Goal: Information Seeking & Learning: Learn about a topic

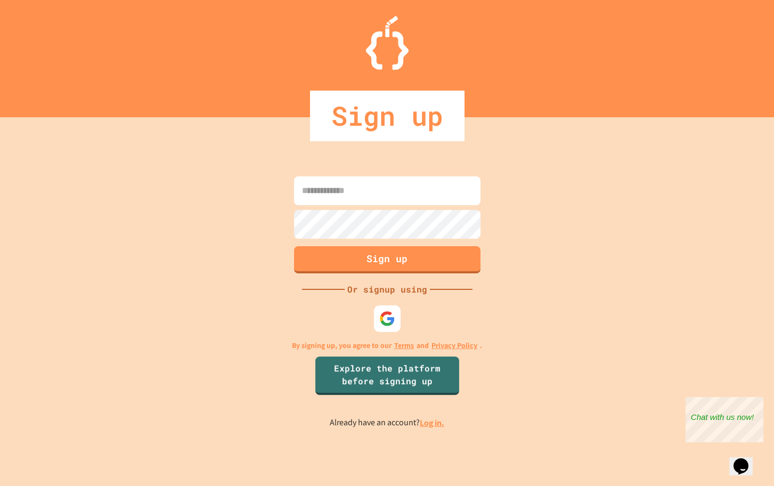
click at [431, 423] on link "Log in." at bounding box center [432, 422] width 24 height 11
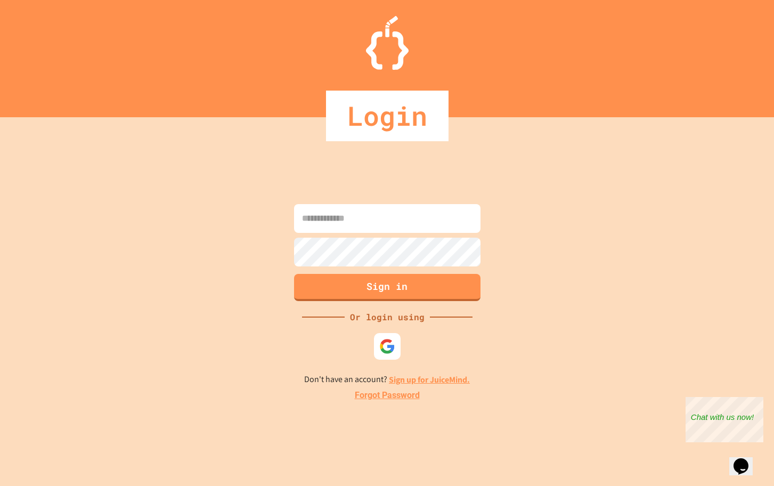
type input "**********"
click at [366, 286] on button "Sign in" at bounding box center [387, 286] width 190 height 28
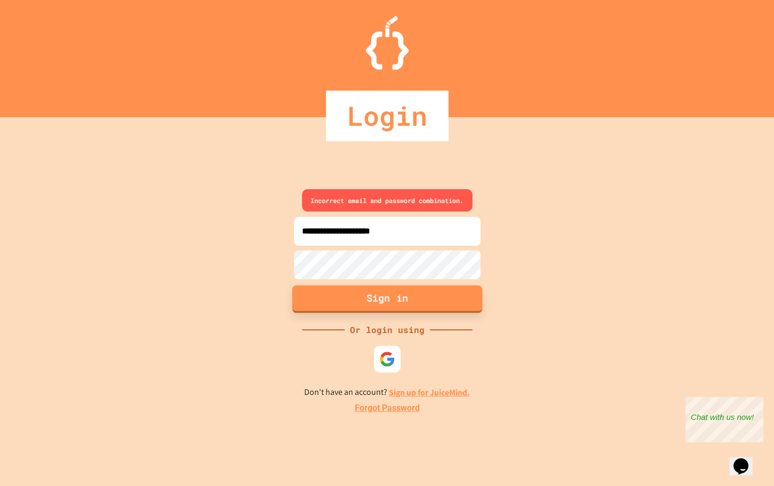
click at [389, 297] on button "Sign in" at bounding box center [387, 299] width 190 height 28
click at [384, 360] on img at bounding box center [387, 359] width 18 height 18
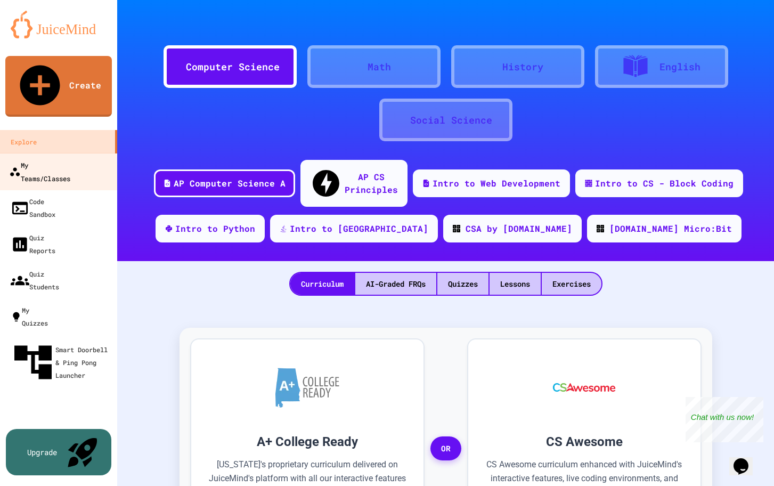
click at [43, 158] on div "My Teams/Classes" at bounding box center [39, 171] width 61 height 26
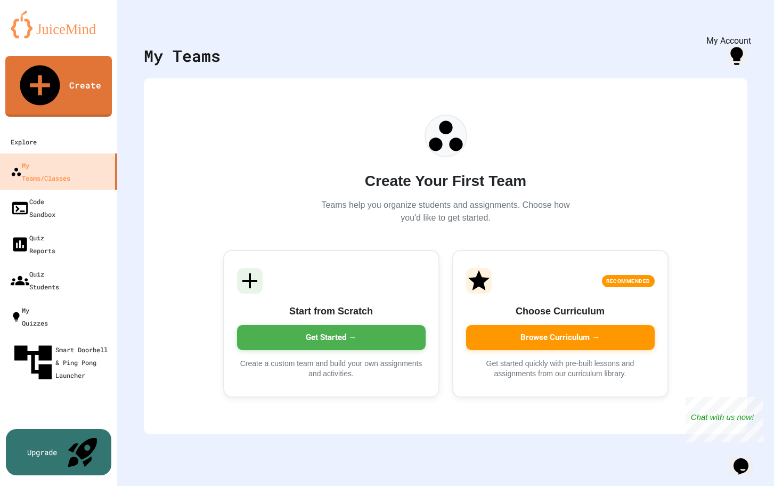
click at [742, 26] on icon "My Account" at bounding box center [742, 26] width 0 height 0
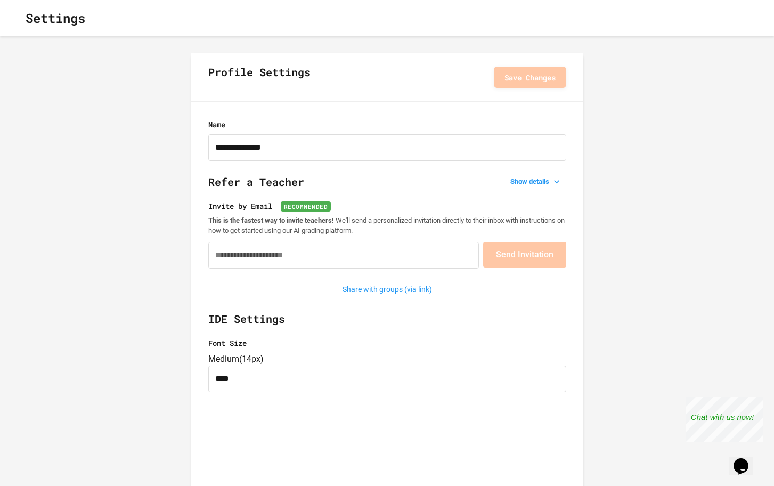
click at [28, 20] on icon "button" at bounding box center [23, 24] width 9 height 9
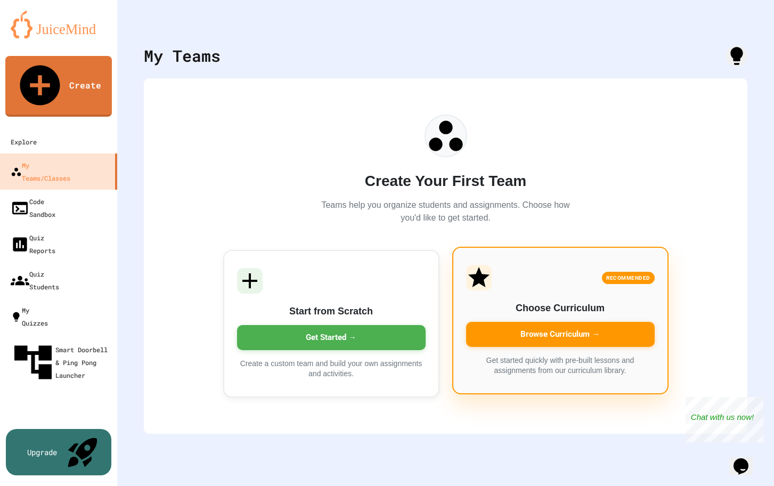
click at [553, 333] on div "Browse Curriculum →" at bounding box center [560, 334] width 189 height 25
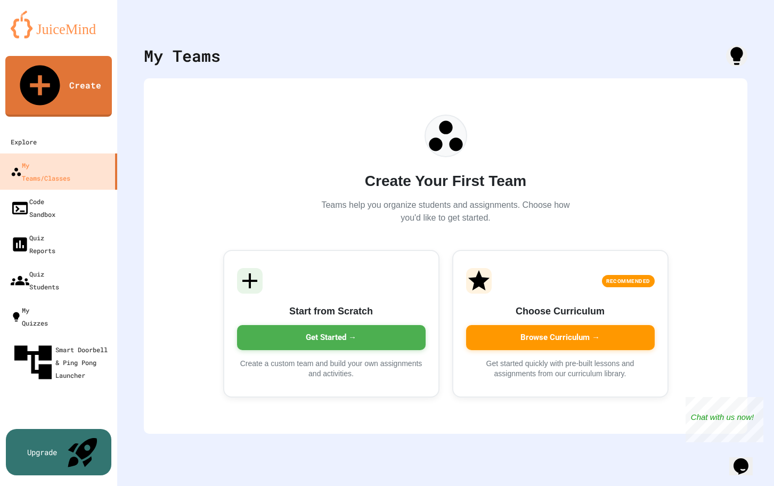
type input "*******"
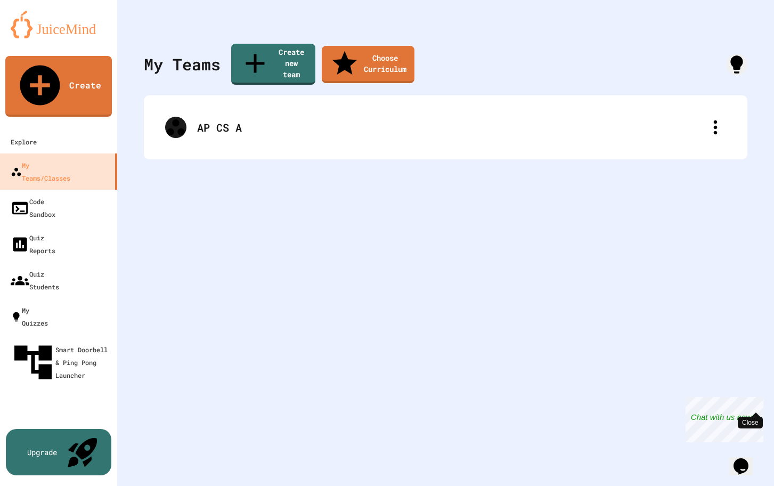
drag, startPoint x: 758, startPoint y: 403, endPoint x: 1419, endPoint y: 779, distance: 760.3
click at [758, 403] on div "Close" at bounding box center [755, 403] width 13 height 13
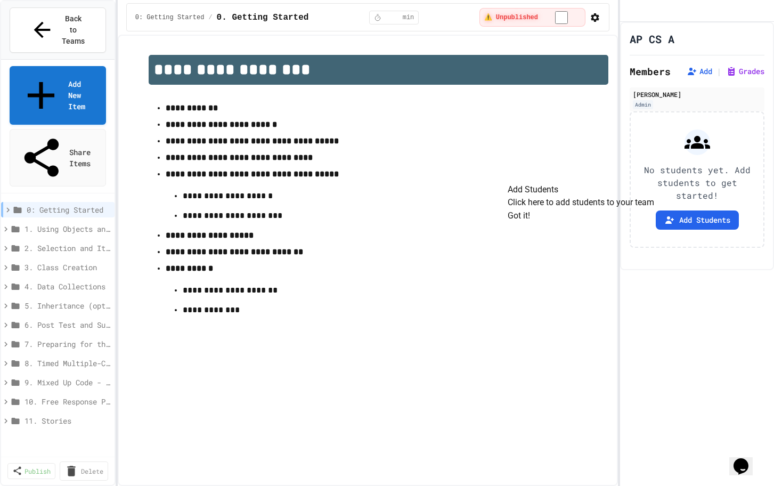
click at [530, 222] on button "Got it!" at bounding box center [518, 215] width 22 height 13
click at [641, 15] on icon "My Account" at bounding box center [636, 19] width 10 height 10
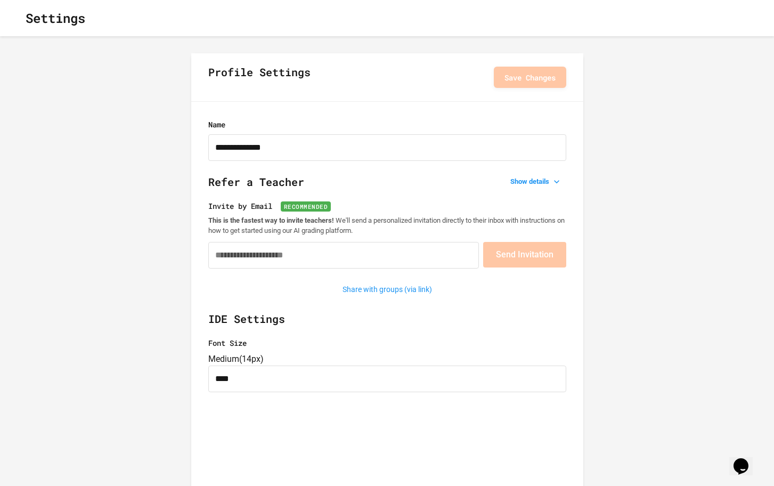
click at [26, 20] on icon "button" at bounding box center [23, 24] width 9 height 9
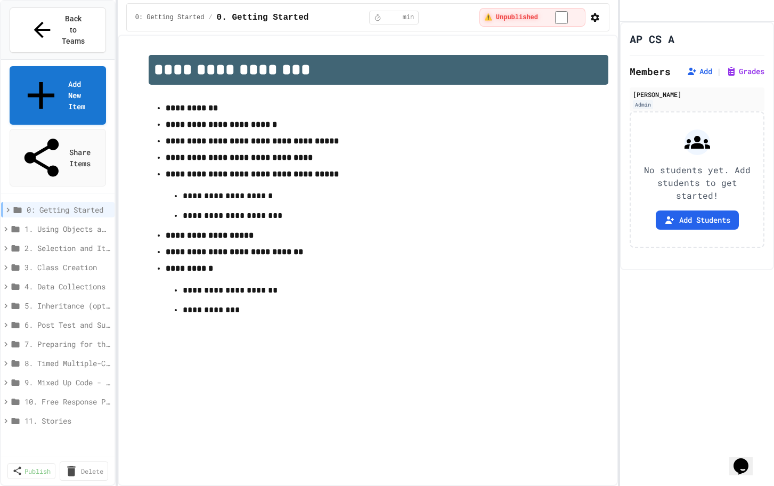
click at [63, 223] on span "1. Using Objects and Methods" at bounding box center [64, 228] width 81 height 11
click at [64, 204] on span "0: Getting Started" at bounding box center [66, 209] width 79 height 11
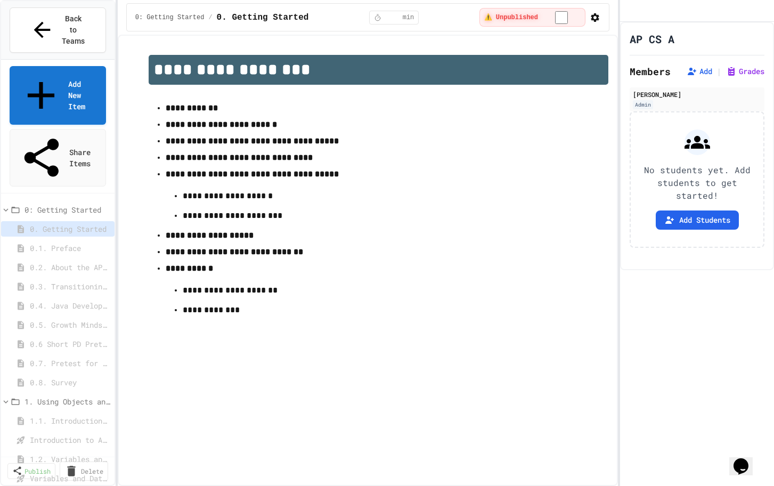
click at [7, 205] on icon at bounding box center [6, 210] width 10 height 10
click at [202, 111] on strong "**********" at bounding box center [192, 108] width 52 height 8
click at [199, 111] on strong "**********" at bounding box center [192, 108] width 52 height 8
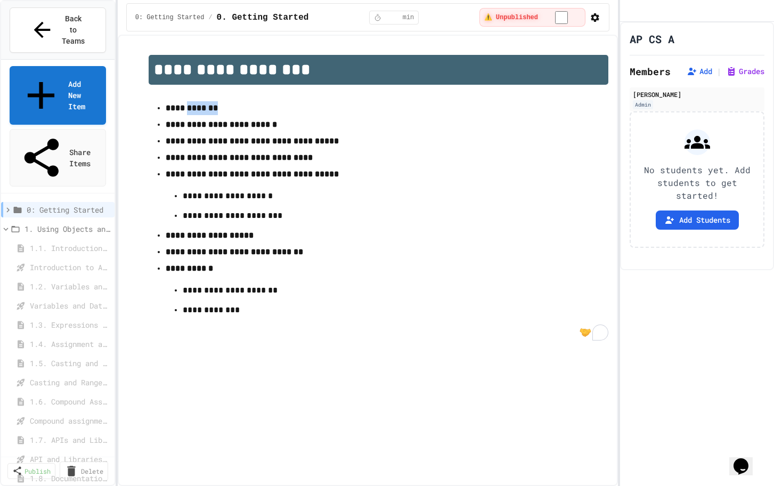
drag, startPoint x: 199, startPoint y: 107, endPoint x: 255, endPoint y: 220, distance: 126.9
click at [199, 107] on strong "**********" at bounding box center [192, 108] width 52 height 8
click at [161, 108] on ul "**********" at bounding box center [379, 210] width 460 height 220
click at [61, 22] on span "Back to Teams" at bounding box center [73, 30] width 25 height 34
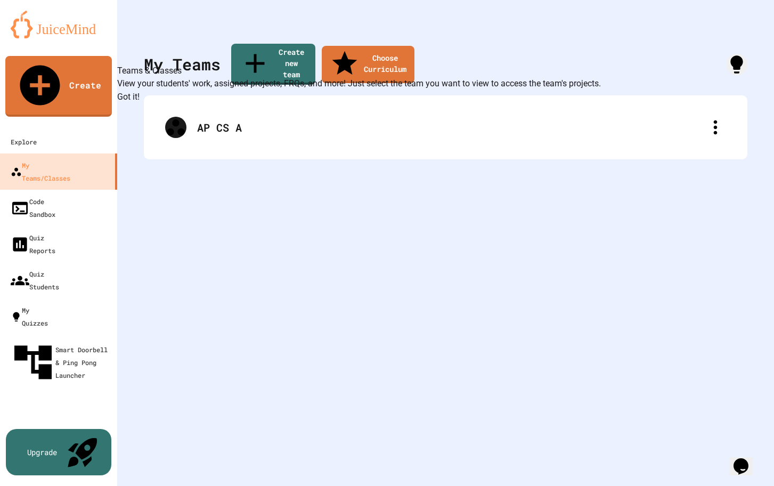
click at [140, 103] on button "Got it!" at bounding box center [128, 97] width 22 height 13
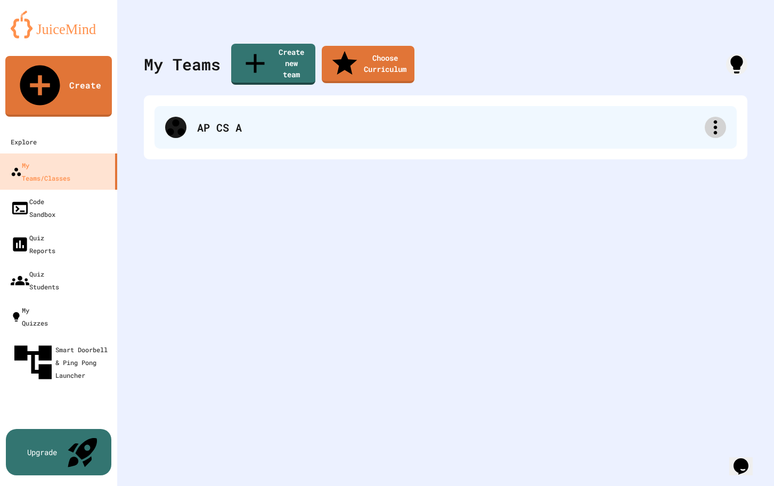
click at [717, 117] on icon at bounding box center [715, 127] width 21 height 21
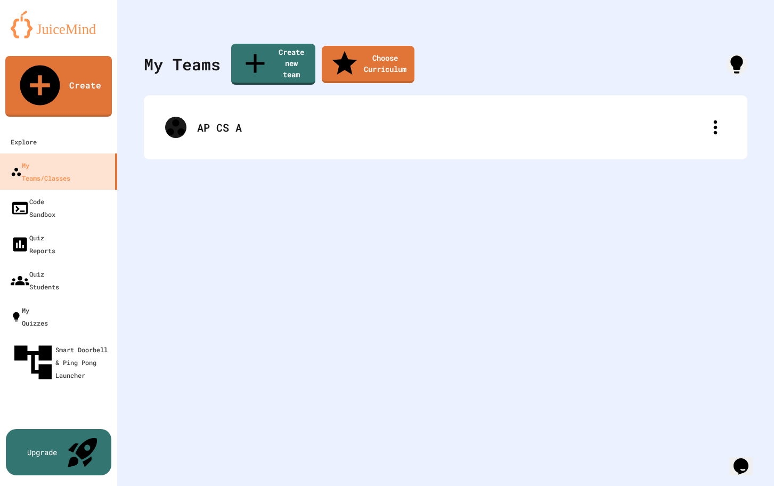
click at [174, 485] on div at bounding box center [387, 487] width 774 height 0
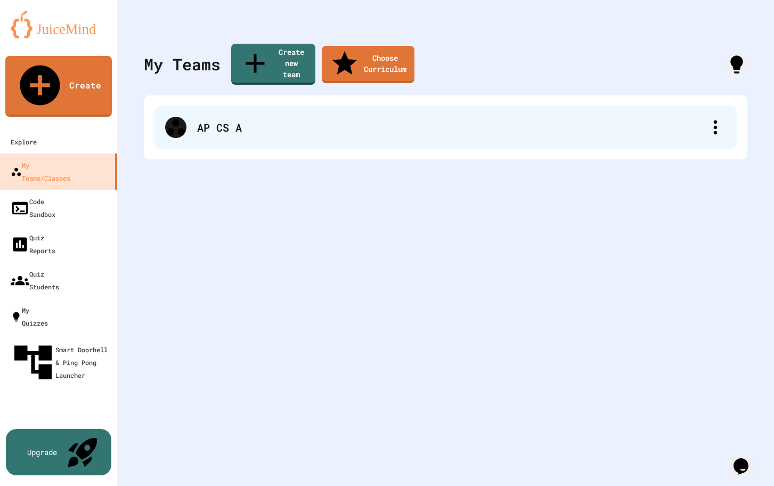
click at [175, 117] on icon at bounding box center [175, 127] width 21 height 21
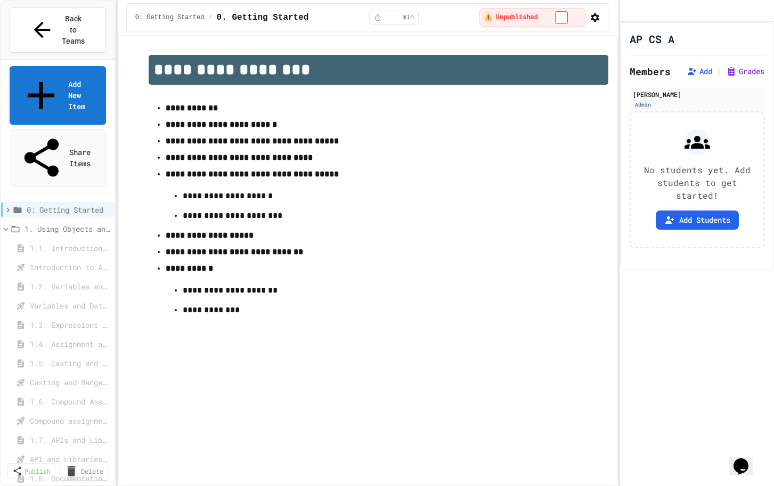
click at [9, 205] on icon at bounding box center [8, 210] width 10 height 10
click at [5, 205] on icon at bounding box center [6, 210] width 10 height 10
click at [688, 50] on icon "Click to see fork details" at bounding box center [685, 45] width 7 height 10
click at [683, 39] on icon "Assignment Settings" at bounding box center [683, 39] width 0 height 0
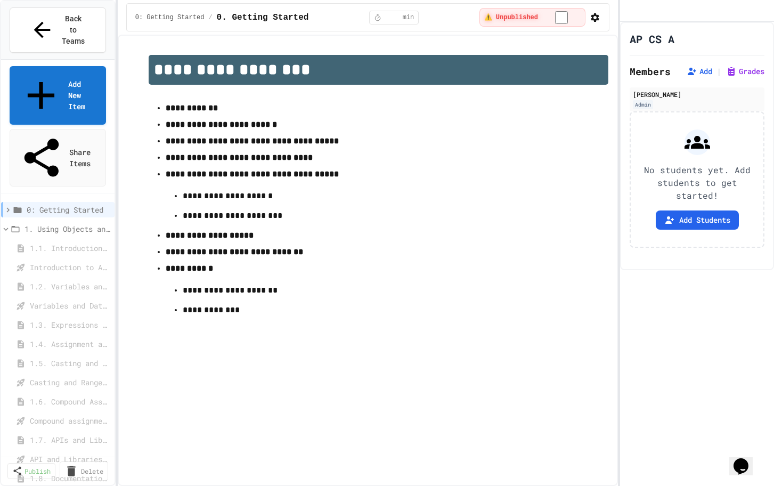
scroll to position [622, 0]
drag, startPoint x: 173, startPoint y: 255, endPoint x: 464, endPoint y: 282, distance: 293.1
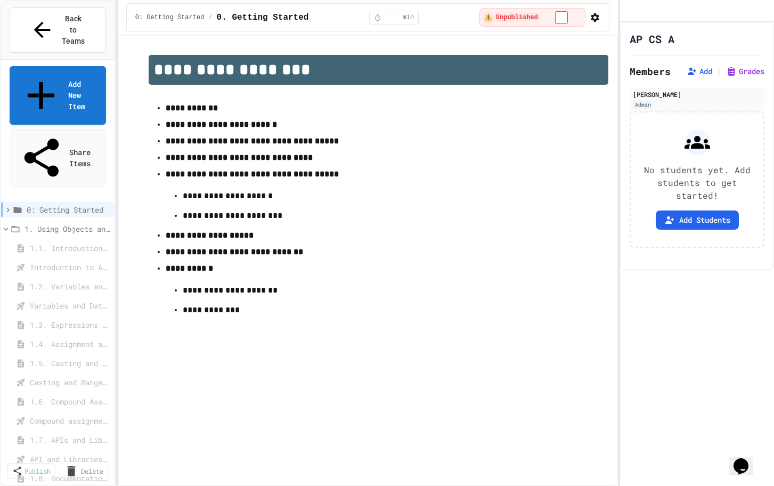
click at [40, 10] on button "Back to Teams" at bounding box center [58, 29] width 96 height 45
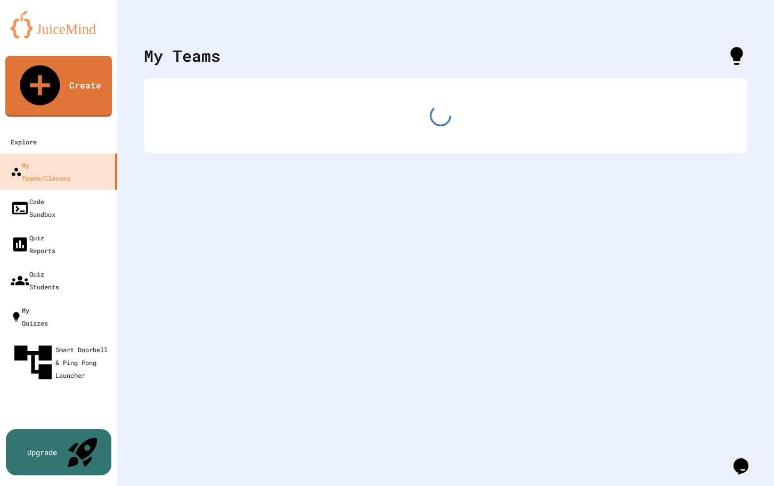
click at [32, 24] on img at bounding box center [59, 25] width 96 height 28
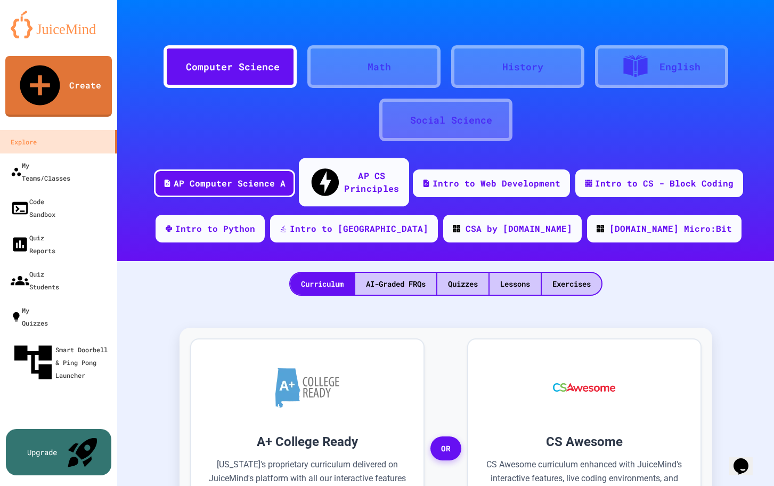
click at [345, 171] on div "AP CS Principles" at bounding box center [371, 182] width 55 height 26
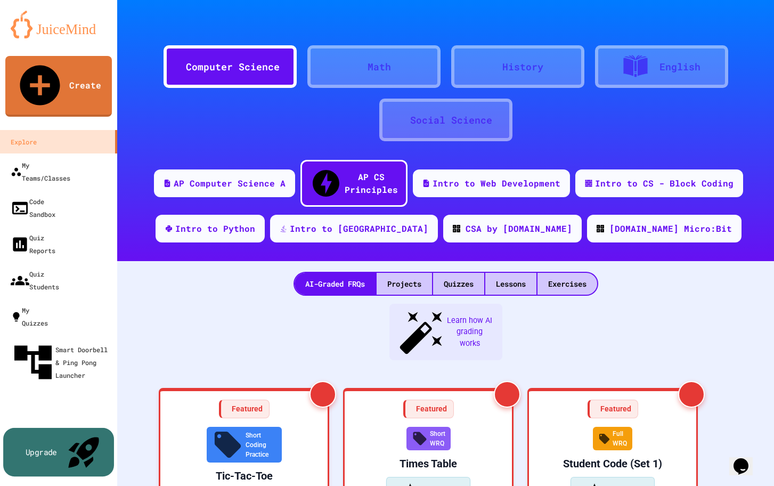
click at [57, 457] on div "Upgrade" at bounding box center [41, 452] width 31 height 12
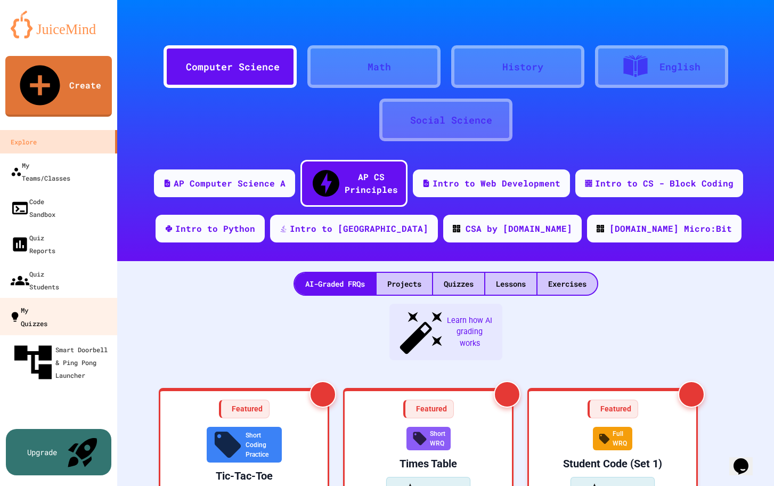
click at [45, 303] on div "My Quizzes" at bounding box center [28, 316] width 38 height 26
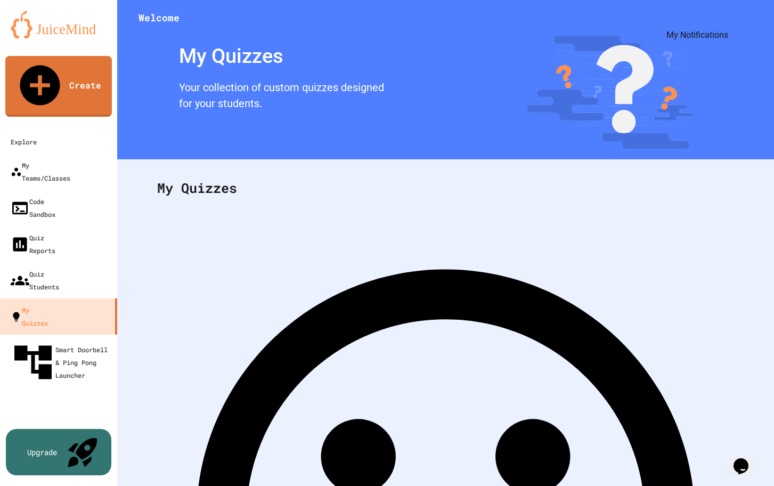
click at [744, 28] on icon "My Notifications" at bounding box center [749, 34] width 10 height 12
click at [52, 485] on div at bounding box center [387, 486] width 774 height 0
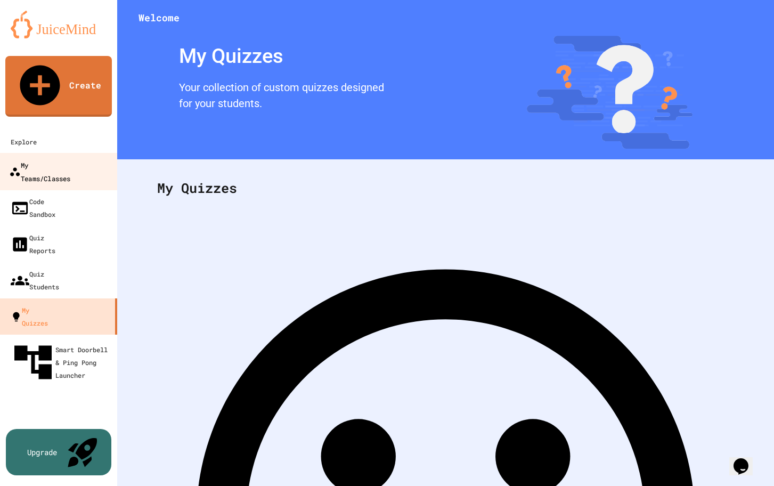
click at [48, 158] on div "My Teams/Classes" at bounding box center [39, 171] width 61 height 26
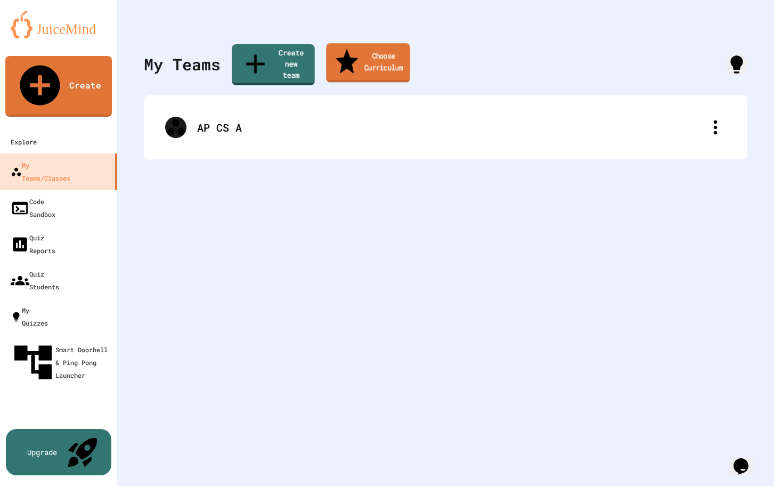
click at [369, 57] on link "Choose Curriculum" at bounding box center [368, 62] width 84 height 39
click at [277, 55] on link "Create new team" at bounding box center [273, 63] width 84 height 43
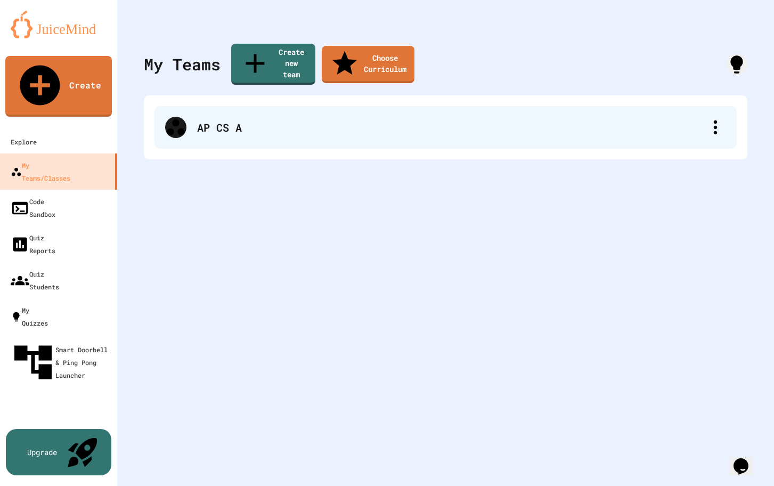
click at [193, 110] on div "AP CS A" at bounding box center [445, 127] width 582 height 43
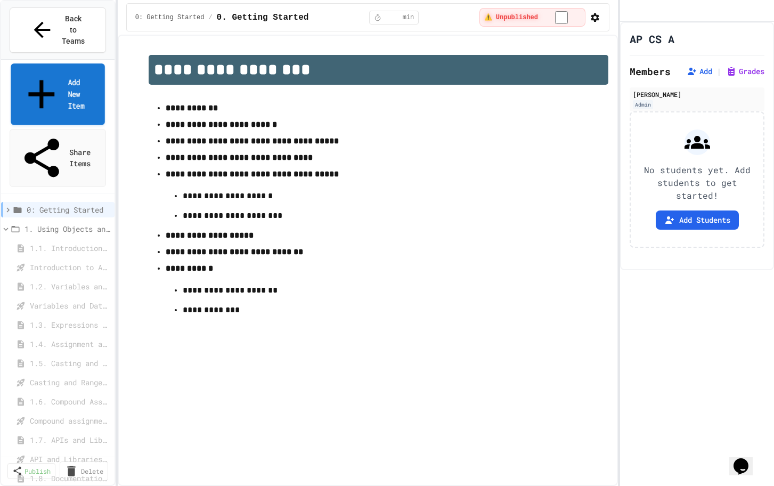
click at [65, 63] on link "Add New Item" at bounding box center [58, 93] width 94 height 61
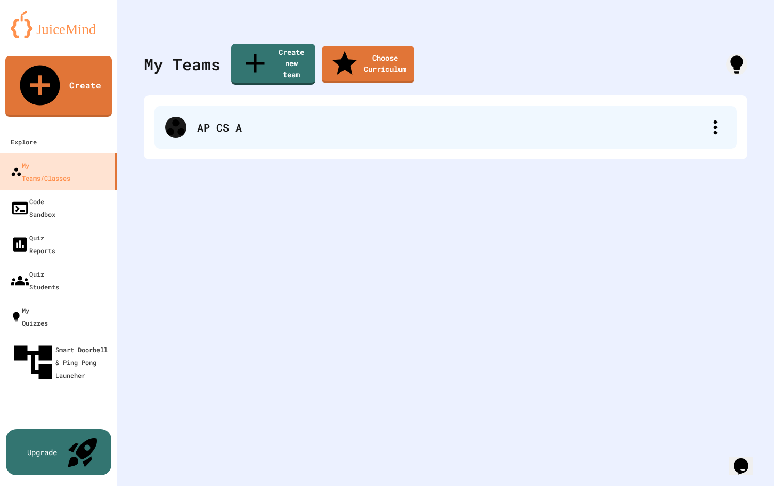
click at [252, 119] on div "AP CS A" at bounding box center [450, 127] width 507 height 16
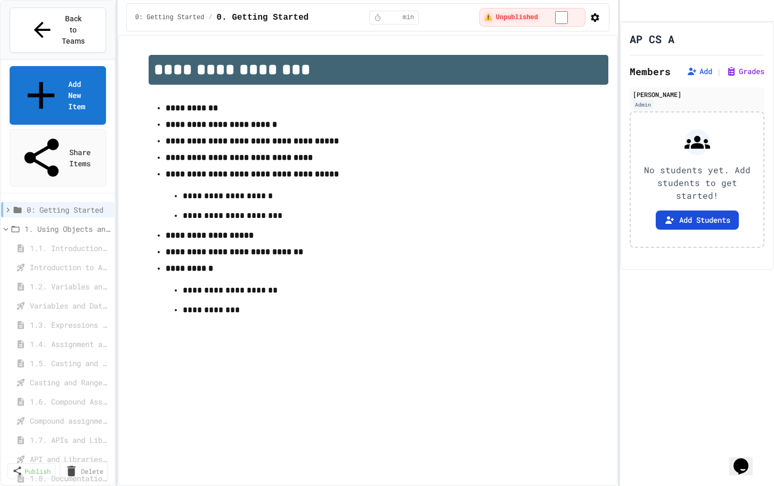
click at [711, 230] on button "Add Students" at bounding box center [697, 219] width 83 height 19
click at [592, 17] on icon "button" at bounding box center [595, 17] width 11 height 11
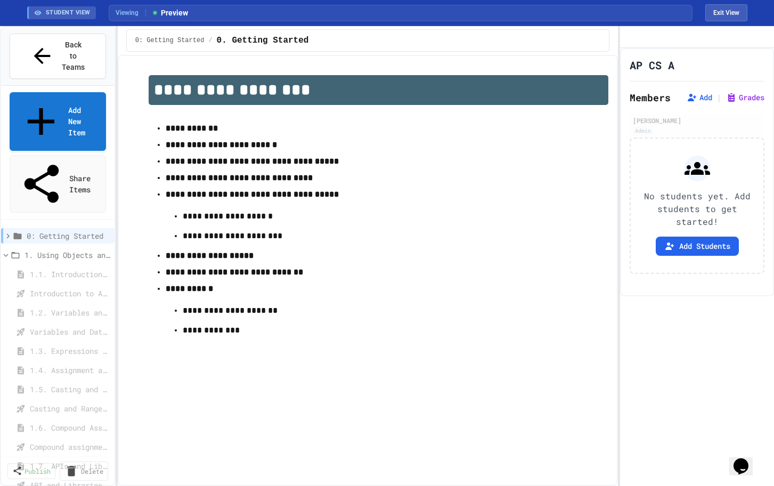
click at [181, 129] on strong "**********" at bounding box center [192, 128] width 52 height 8
click at [183, 93] on h1 "**********" at bounding box center [379, 90] width 460 height 30
click at [212, 135] on p "**********" at bounding box center [378, 128] width 425 height 14
click at [201, 132] on strong "**********" at bounding box center [192, 128] width 52 height 8
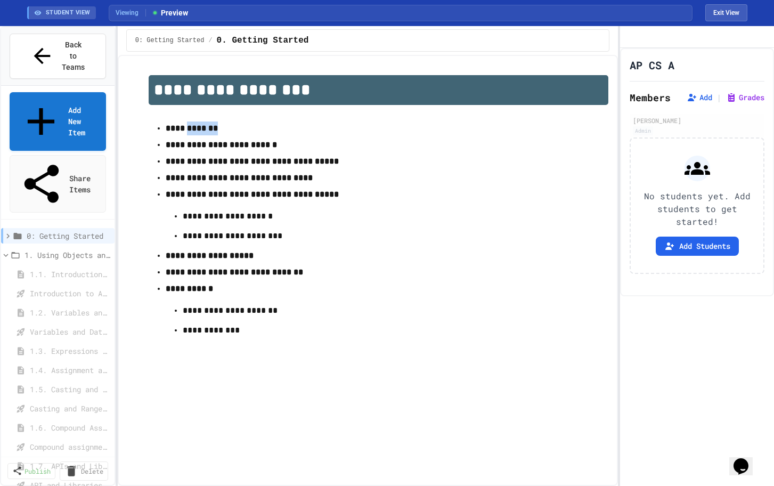
click at [188, 135] on p "**********" at bounding box center [378, 128] width 425 height 14
click at [216, 225] on p "**********" at bounding box center [378, 217] width 391 height 17
click at [195, 259] on strong "**********" at bounding box center [210, 255] width 88 height 8
click at [197, 334] on p "**********" at bounding box center [378, 331] width 391 height 17
click at [206, 348] on p at bounding box center [379, 347] width 460 height 14
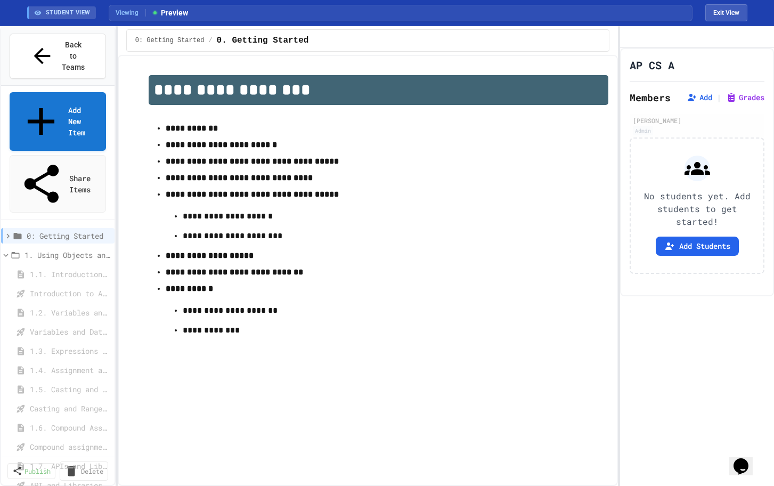
click at [215, 354] on p at bounding box center [379, 347] width 460 height 14
click at [722, 13] on button "Exit View" at bounding box center [726, 12] width 42 height 17
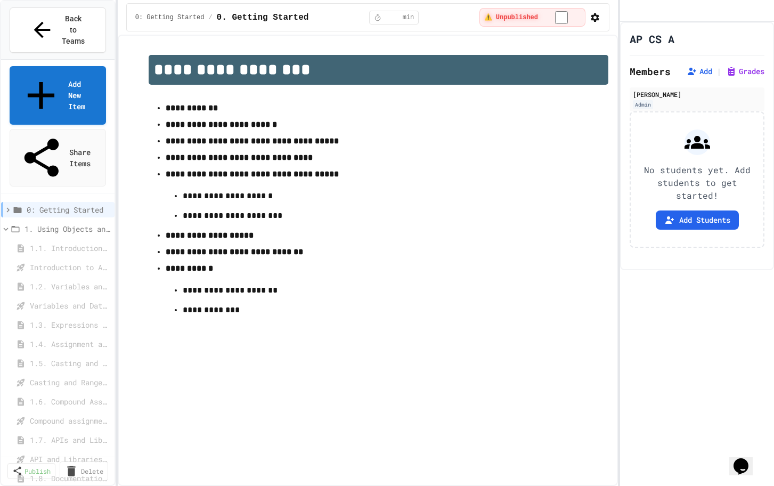
click at [21, 207] on icon at bounding box center [18, 210] width 8 height 6
click at [50, 223] on span "0. Getting Started" at bounding box center [67, 228] width 74 height 11
click at [106, 230] on icon at bounding box center [110, 235] width 9 height 11
click at [108, 229] on icon at bounding box center [108, 229] width 0 height 0
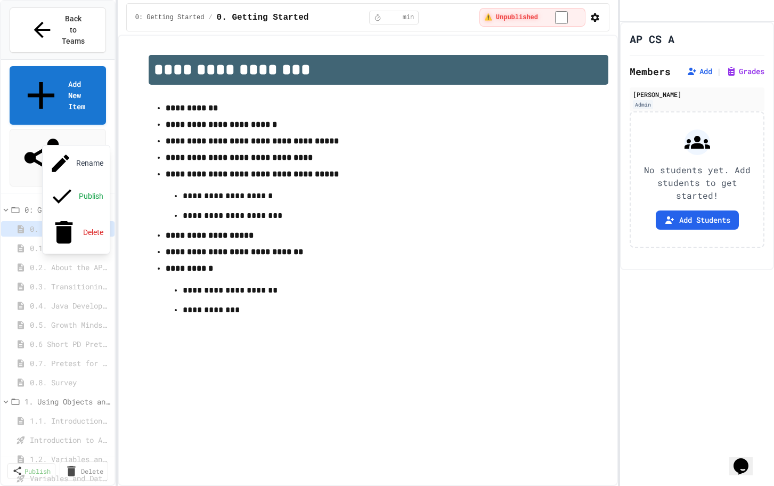
click at [102, 138] on div at bounding box center [387, 243] width 774 height 486
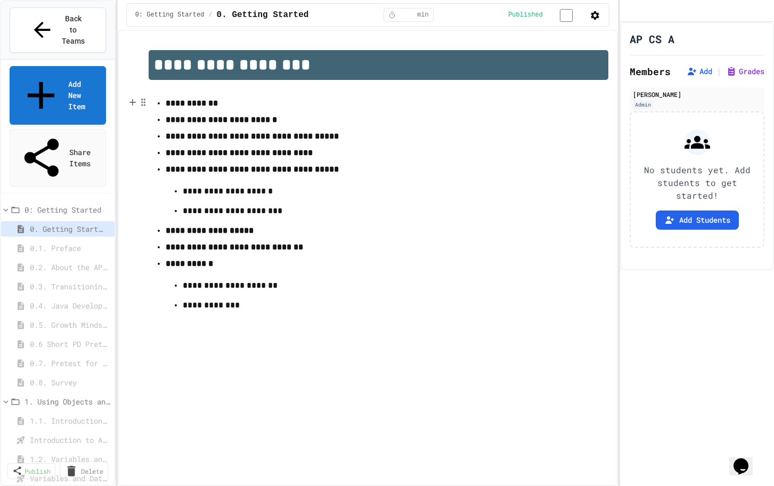
click at [65, 223] on span "0. Getting Started" at bounding box center [68, 228] width 76 height 11
click at [594, 15] on icon "button" at bounding box center [595, 15] width 9 height 9
click at [366, 485] on div at bounding box center [387, 487] width 774 height 0
type input "*"
click at [416, 14] on input "*" at bounding box center [407, 15] width 17 height 9
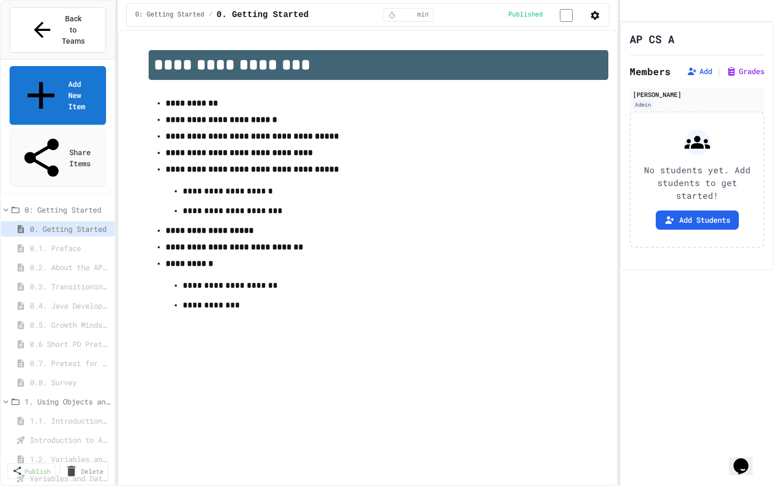
click at [396, 17] on icon at bounding box center [391, 14] width 7 height 7
click at [445, 18] on div "0: Getting Started / 0. Getting Started * min Published" at bounding box center [367, 14] width 483 height 23
click at [429, 18] on span "min" at bounding box center [423, 15] width 12 height 9
click at [591, 13] on icon "button" at bounding box center [595, 15] width 9 height 9
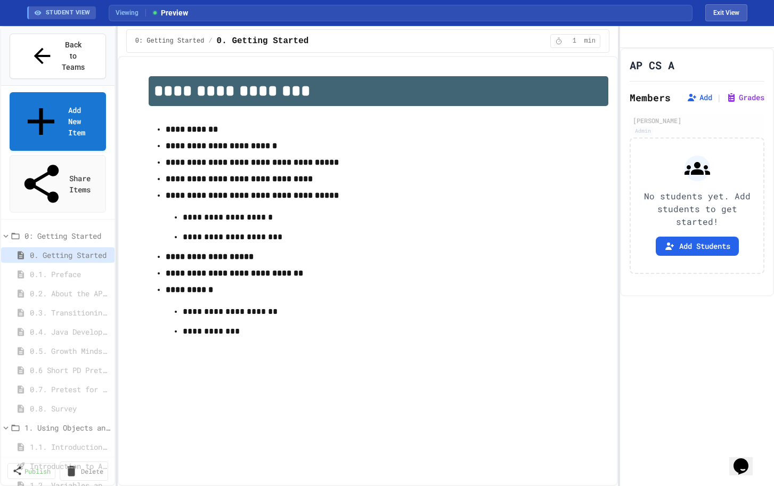
click at [572, 41] on span "1" at bounding box center [574, 41] width 17 height 9
click at [559, 41] on icon at bounding box center [558, 40] width 7 height 7
click at [717, 13] on button "Exit View" at bounding box center [726, 12] width 42 height 17
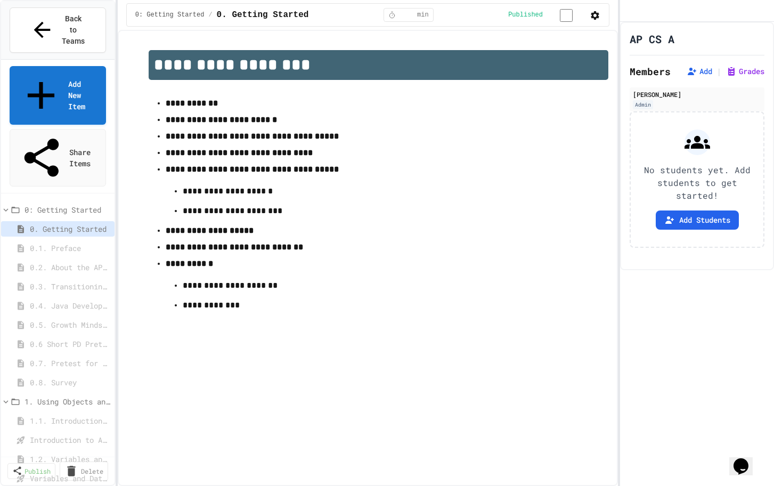
type input "*"
click at [416, 17] on input "*" at bounding box center [407, 15] width 17 height 9
click at [61, 21] on span "Back to Teams" at bounding box center [73, 30] width 25 height 34
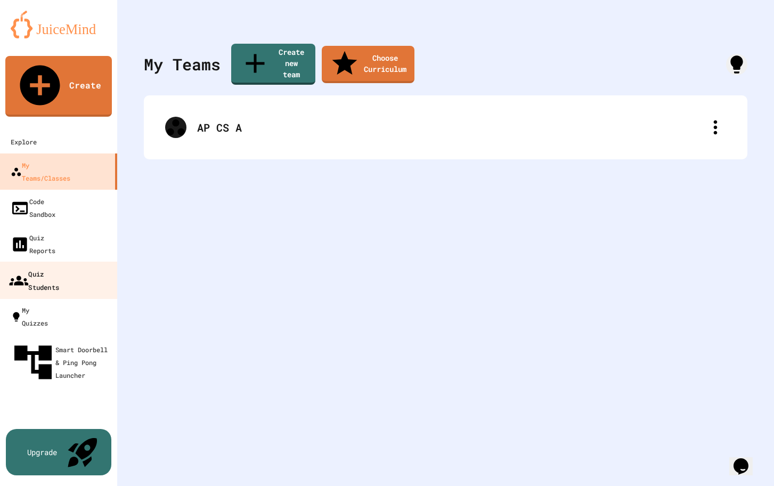
click at [58, 267] on div "Quiz Students" at bounding box center [34, 280] width 50 height 26
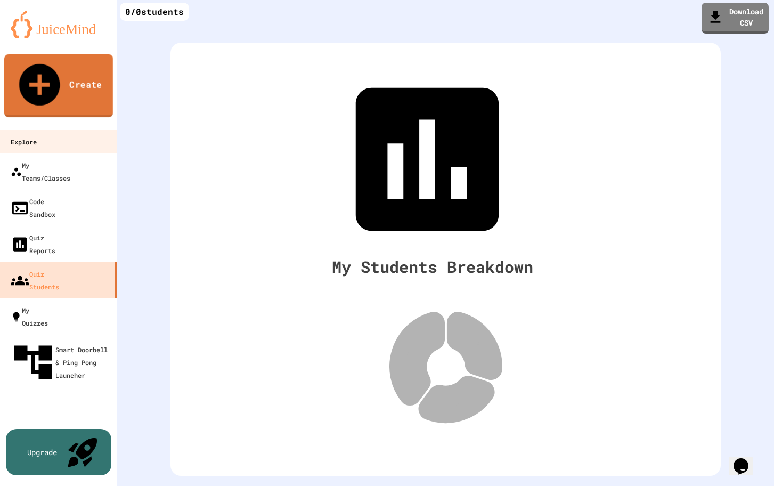
click at [37, 135] on div "Explore" at bounding box center [24, 141] width 26 height 13
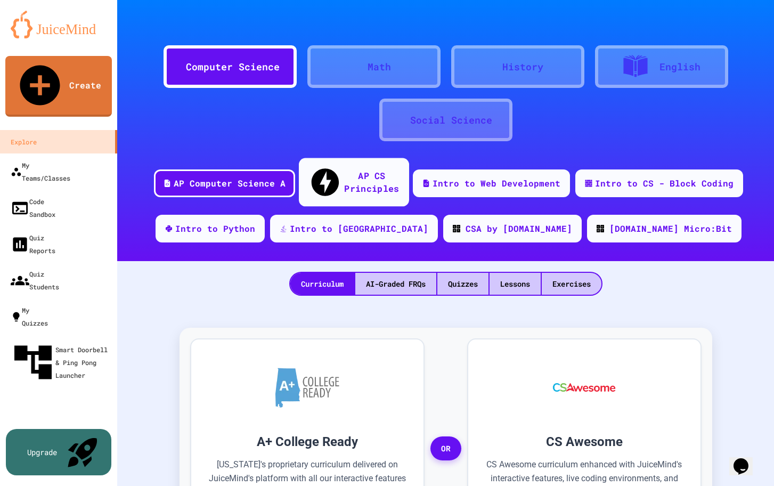
click at [387, 179] on div "AP CS Principles" at bounding box center [371, 182] width 55 height 26
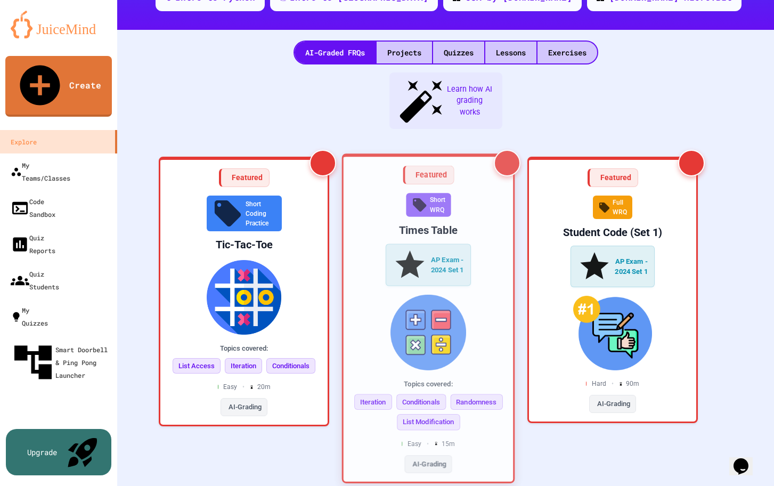
scroll to position [93, 0]
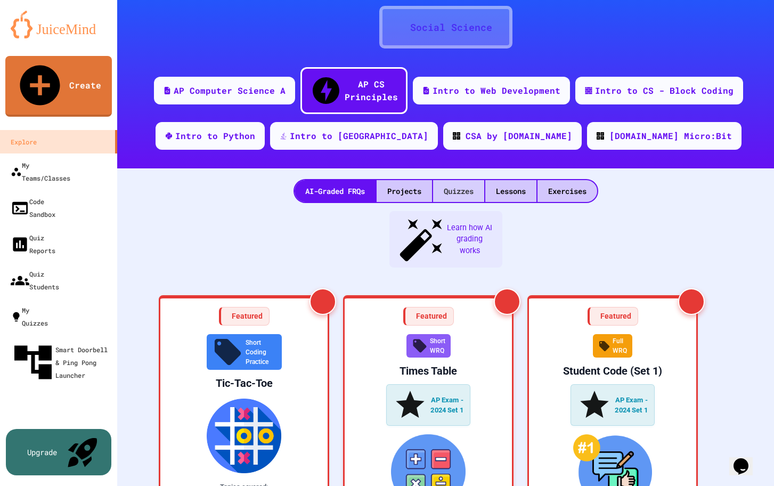
click at [459, 180] on div "Quizzes" at bounding box center [458, 191] width 51 height 22
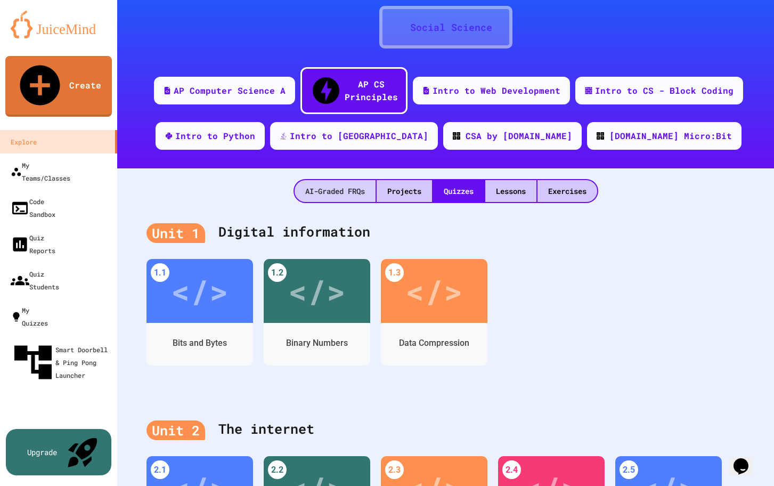
click at [337, 180] on div "AI-Graded FRQs" at bounding box center [334, 191] width 81 height 22
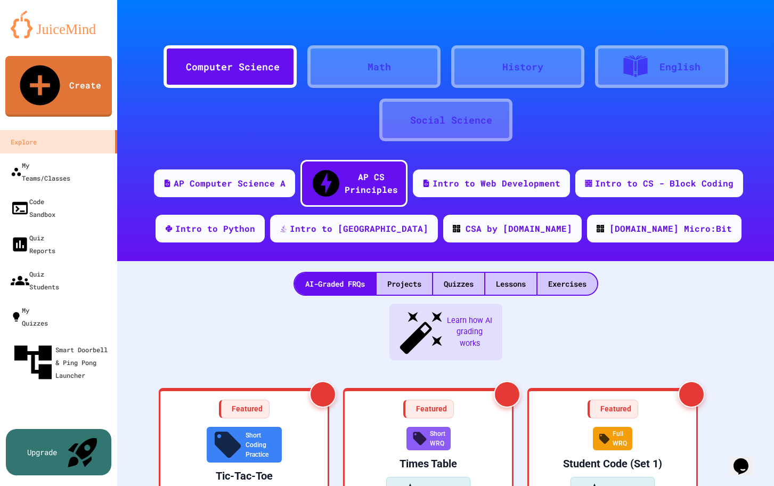
click at [446, 315] on span "Learn how AI grading works" at bounding box center [470, 332] width 48 height 35
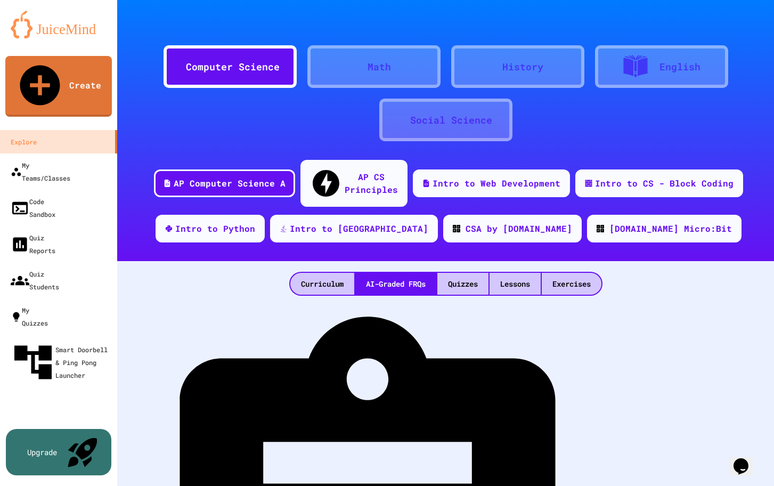
scroll to position [911, 0]
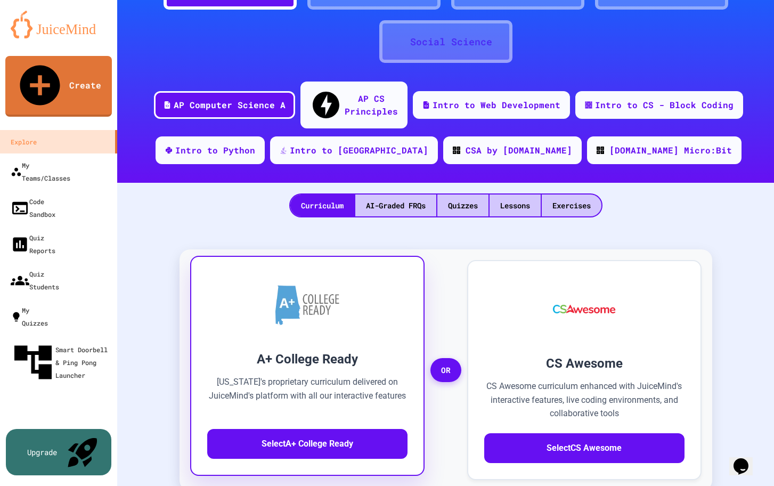
scroll to position [88, 0]
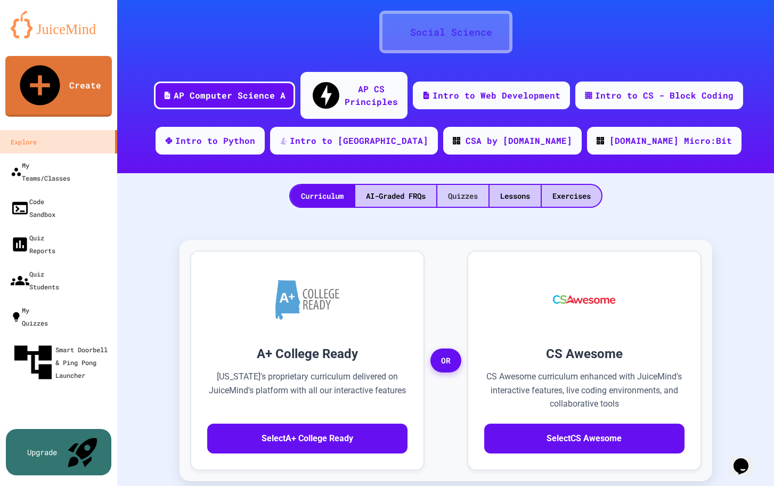
click at [466, 185] on div "Quizzes" at bounding box center [462, 196] width 51 height 22
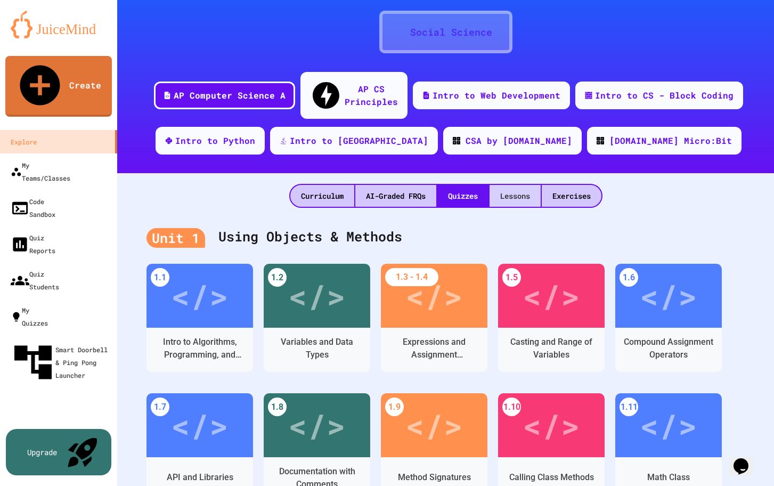
click at [522, 185] on div "Lessons" at bounding box center [514, 196] width 51 height 22
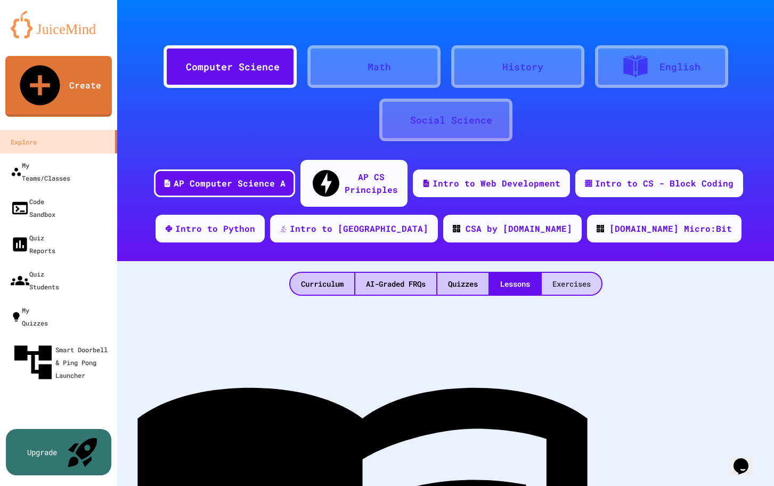
click at [563, 273] on div "Exercises" at bounding box center [572, 284] width 60 height 22
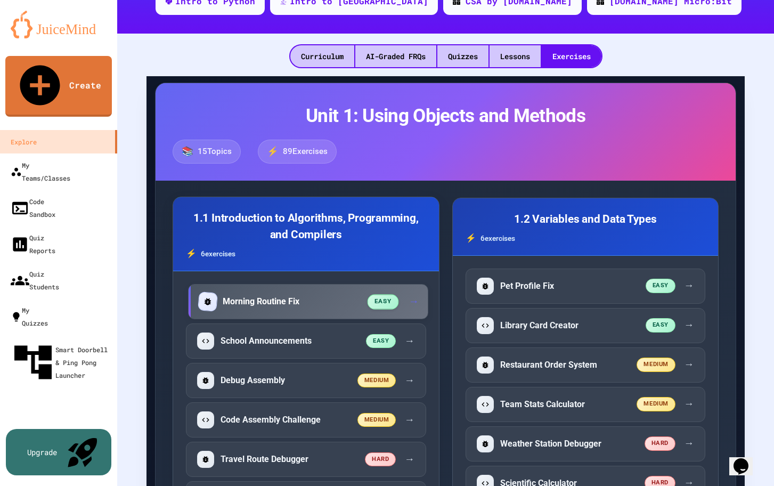
scroll to position [281, 0]
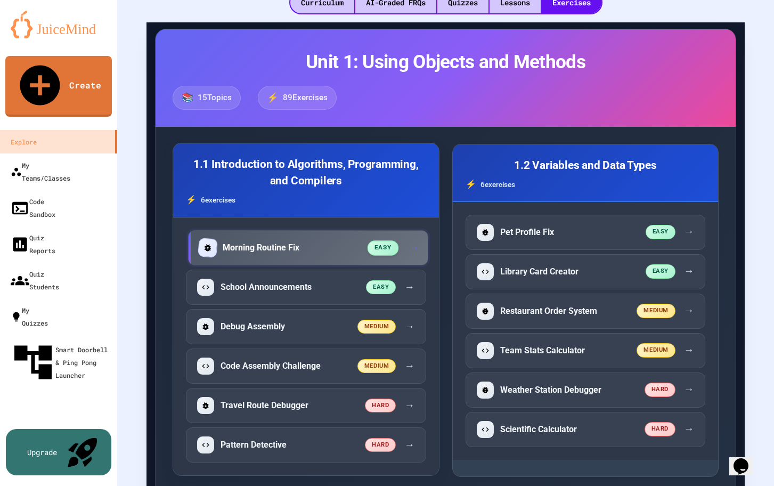
click at [310, 239] on div "Morning Routine Fix" at bounding box center [283, 247] width 169 height 17
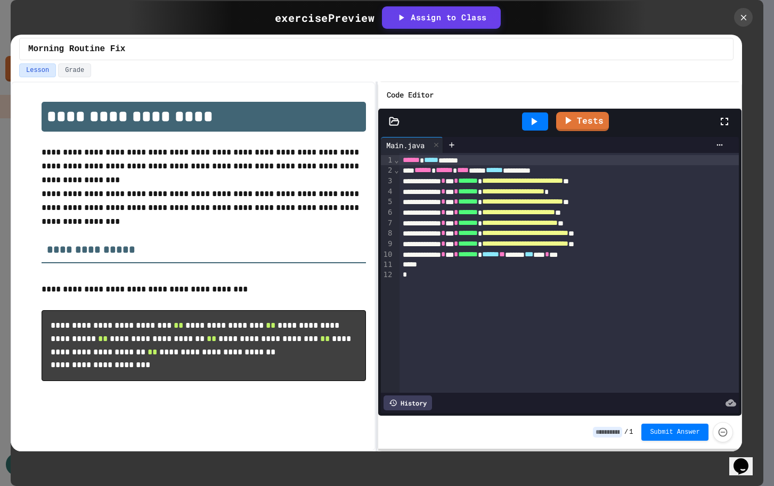
click at [535, 121] on icon at bounding box center [534, 121] width 6 height 7
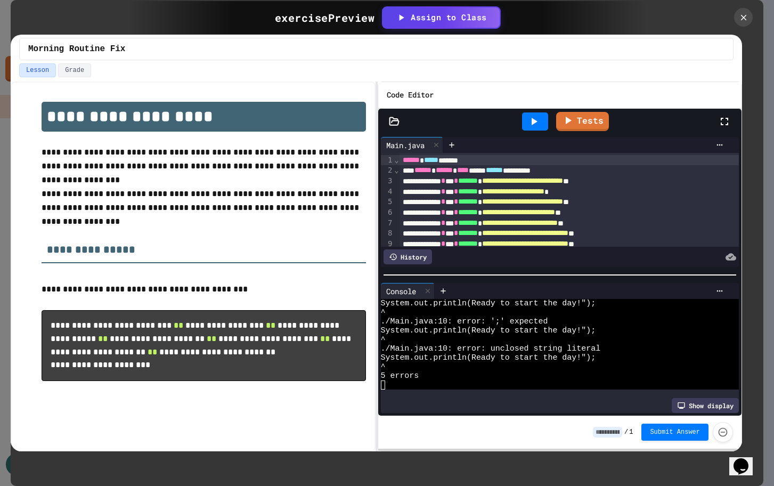
scroll to position [27, 0]
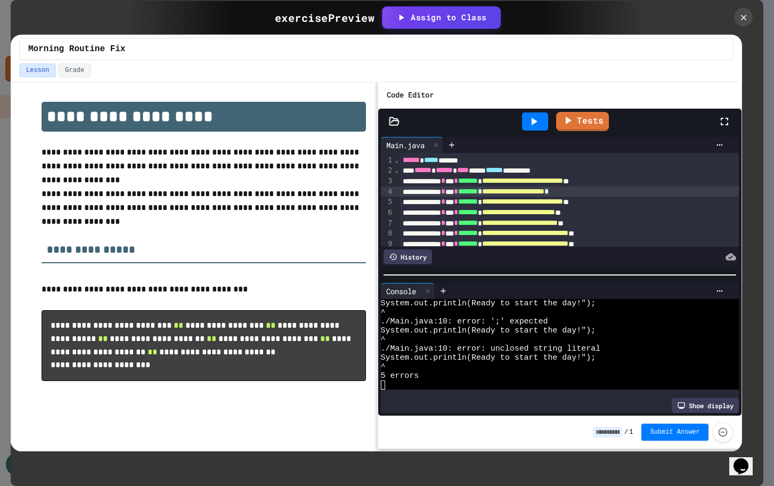
click at [638, 194] on div "**********" at bounding box center [568, 191] width 339 height 11
click at [562, 14] on div "exercise Preview Assign to Class" at bounding box center [387, 17] width 518 height 33
click at [636, 193] on div "**********" at bounding box center [568, 191] width 339 height 11
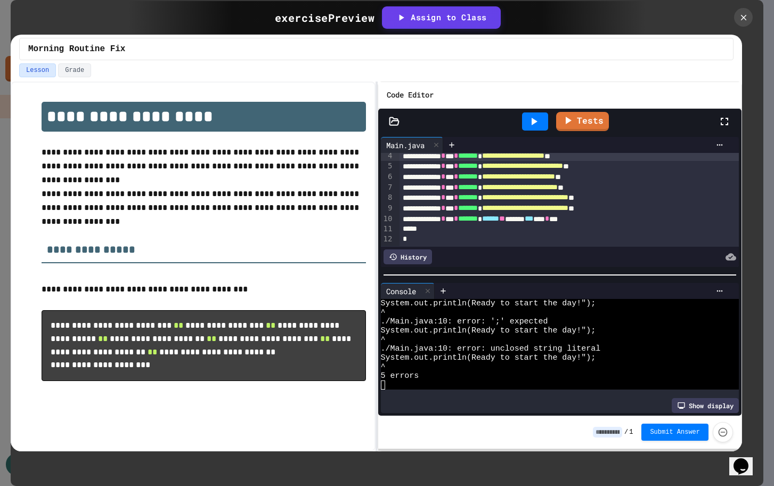
scroll to position [35, 0]
click at [499, 219] on span "*****" at bounding box center [490, 218] width 17 height 7
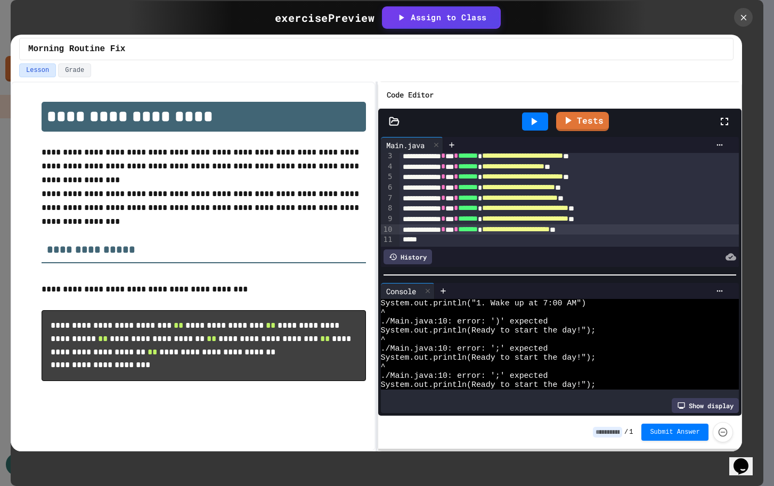
scroll to position [0, 0]
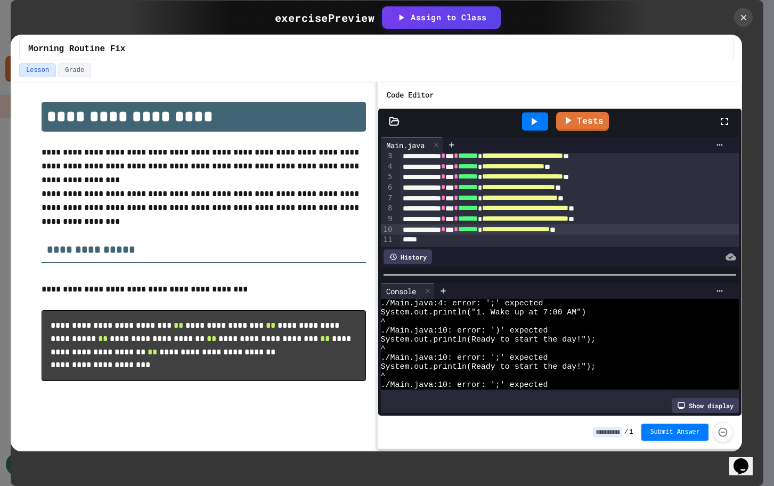
click at [534, 125] on icon at bounding box center [533, 121] width 13 height 13
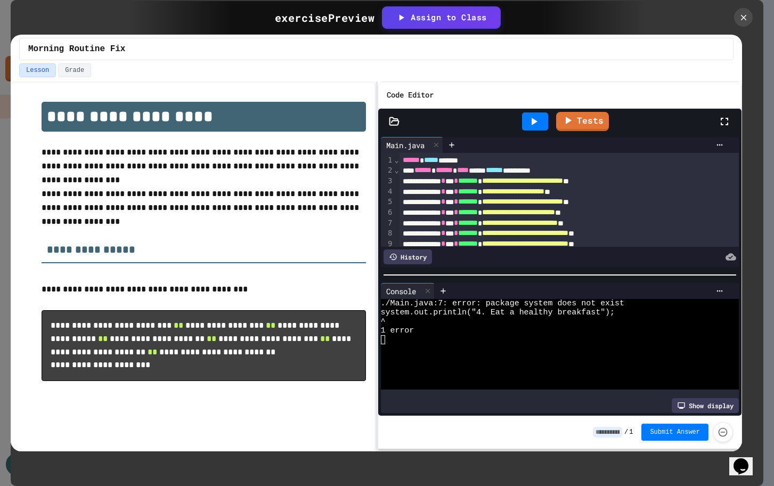
click at [445, 224] on span "*" at bounding box center [443, 222] width 4 height 7
click at [538, 124] on icon at bounding box center [533, 121] width 13 height 13
click at [535, 123] on icon at bounding box center [533, 121] width 13 height 13
click at [445, 225] on div "**********" at bounding box center [568, 223] width 339 height 11
click at [533, 122] on icon at bounding box center [534, 121] width 6 height 7
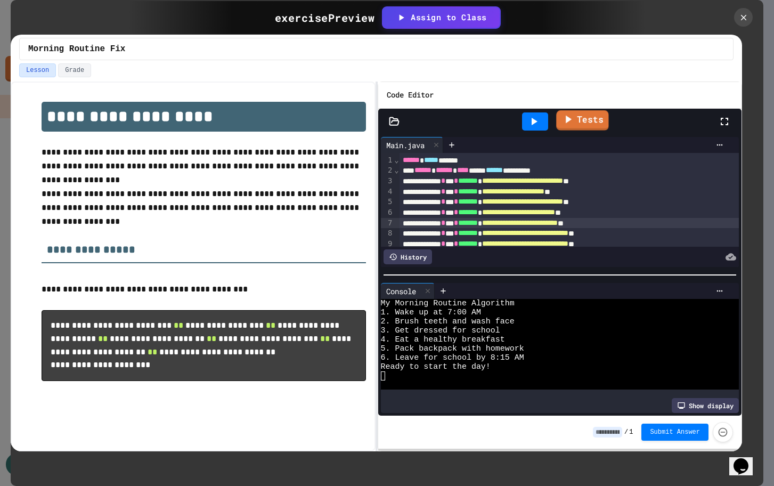
click at [584, 123] on link "Tests" at bounding box center [582, 120] width 53 height 20
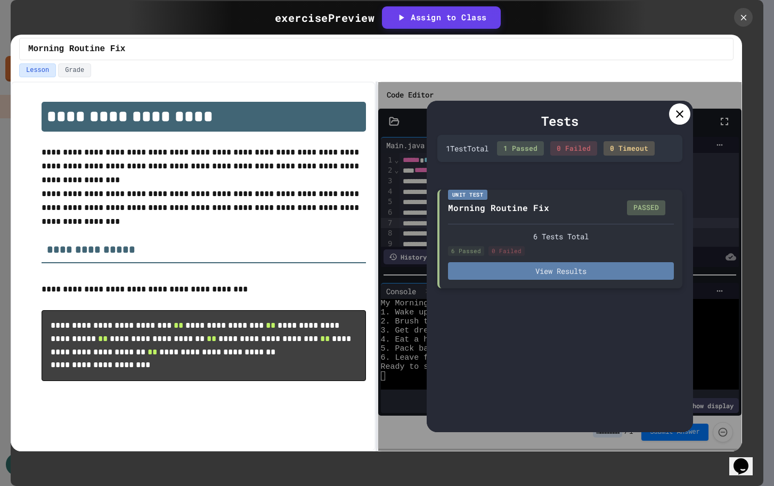
click at [546, 272] on button "View Results" at bounding box center [561, 271] width 226 height 18
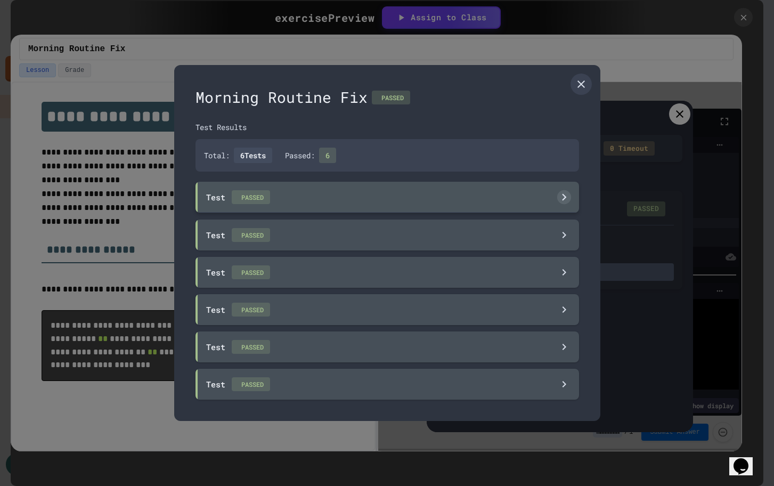
click at [567, 197] on icon at bounding box center [563, 197] width 14 height 14
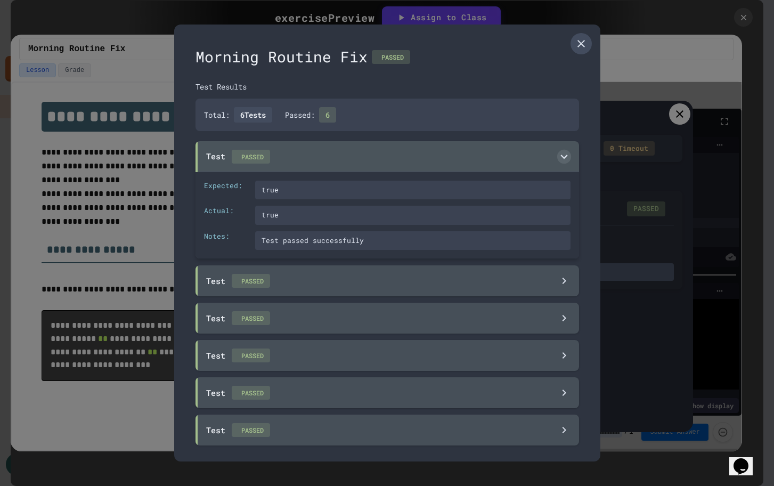
click at [577, 50] on icon at bounding box center [581, 43] width 13 height 13
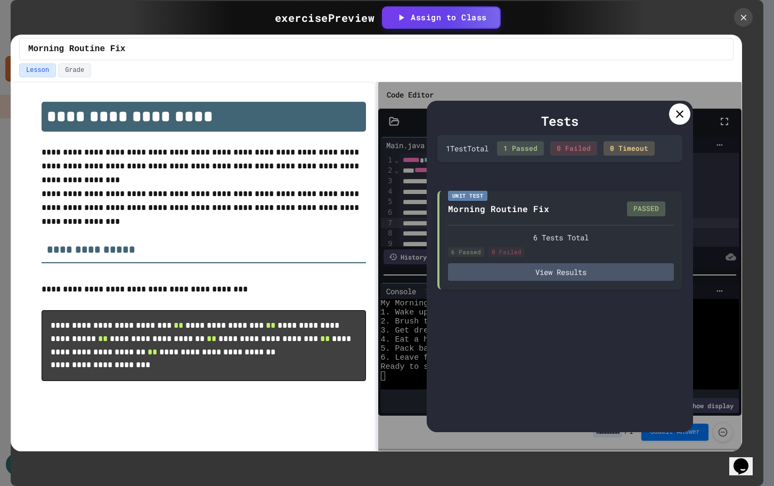
click at [674, 112] on icon at bounding box center [679, 114] width 13 height 13
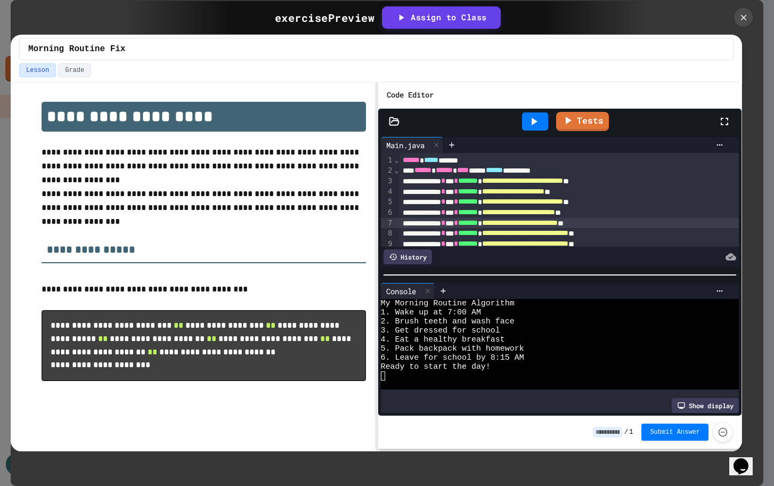
click at [445, 224] on div "**********" at bounding box center [568, 223] width 339 height 11
click at [573, 122] on icon at bounding box center [567, 118] width 13 height 13
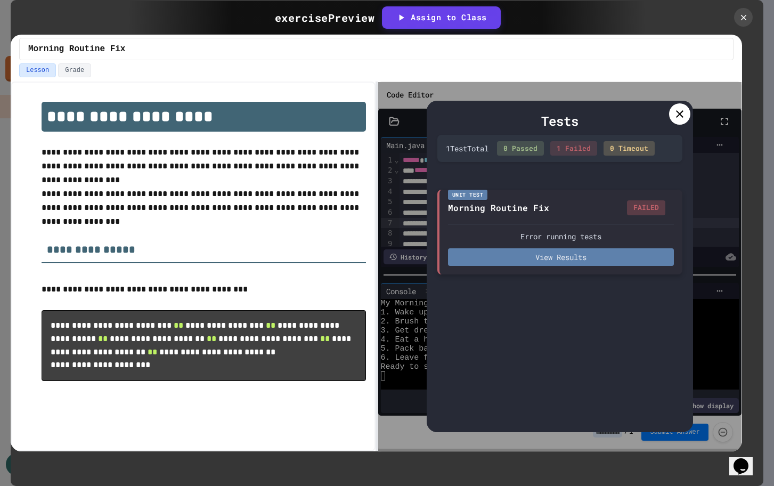
click at [620, 260] on button "View Results" at bounding box center [561, 257] width 226 height 18
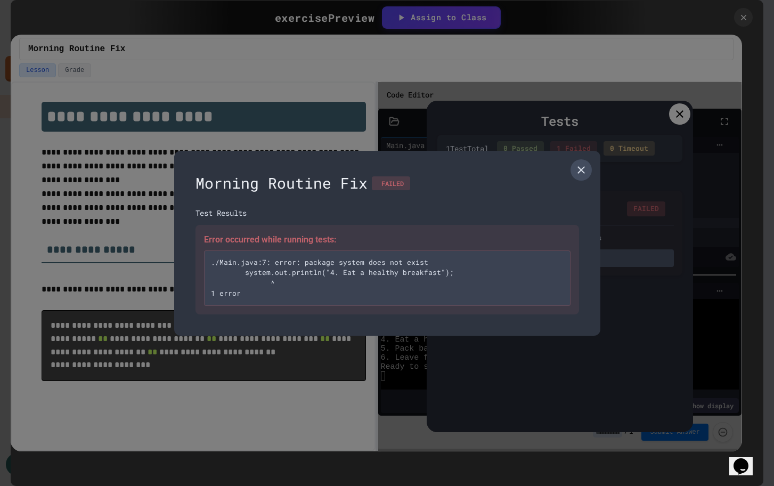
click at [582, 170] on icon at bounding box center [581, 169] width 13 height 13
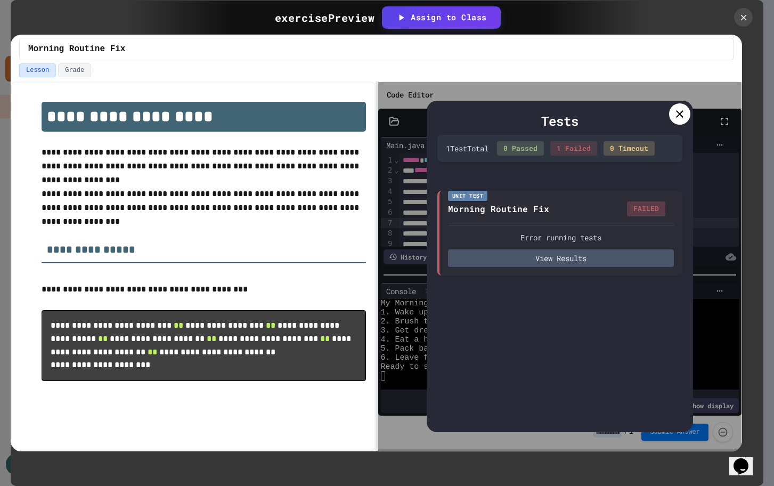
click at [676, 113] on icon at bounding box center [679, 114] width 13 height 13
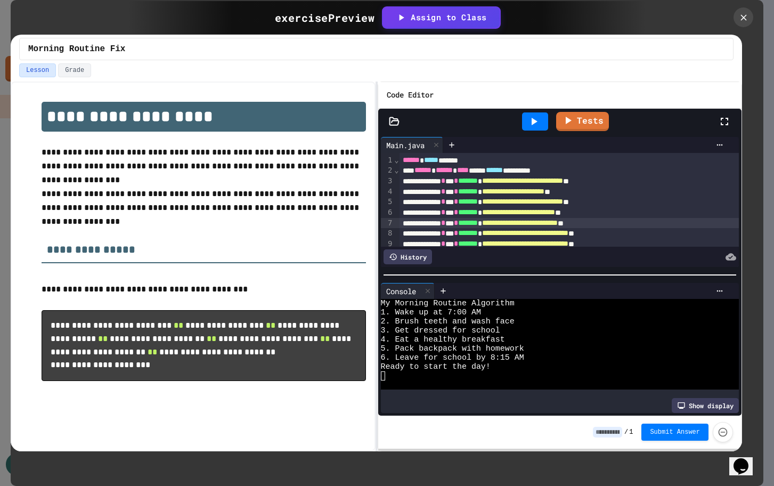
click at [741, 20] on icon at bounding box center [743, 17] width 6 height 6
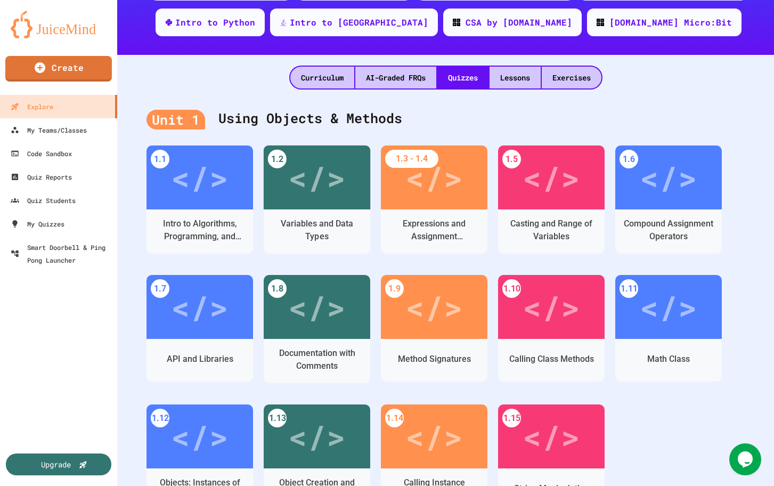
scroll to position [154, 0]
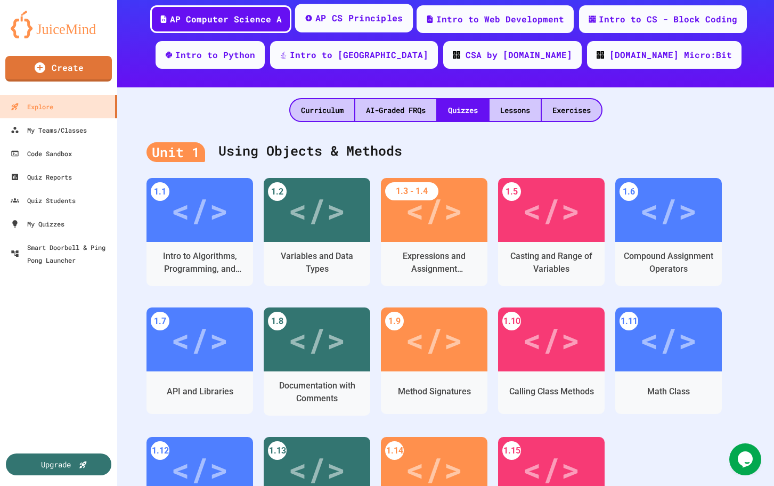
click at [355, 20] on div "AP CS Principles" at bounding box center [359, 18] width 88 height 13
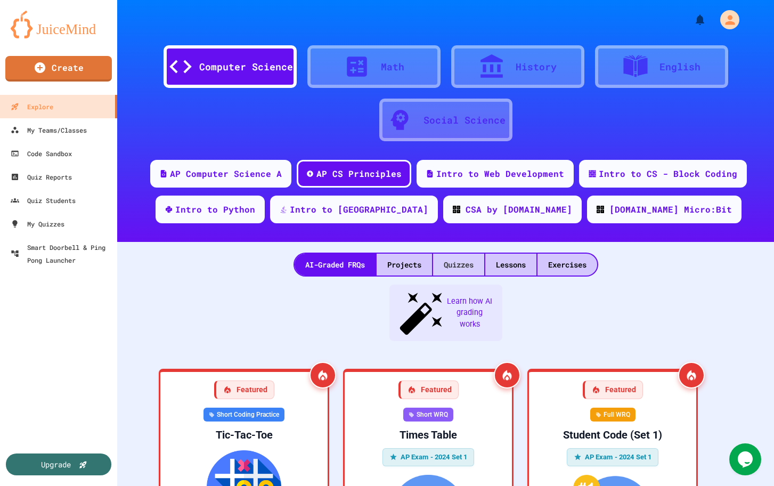
click at [462, 264] on div "Quizzes" at bounding box center [458, 264] width 51 height 22
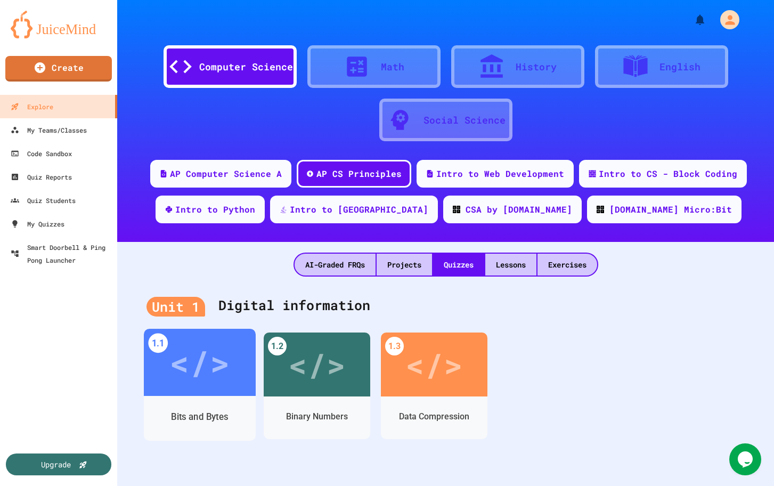
click at [202, 368] on div "</>" at bounding box center [199, 362] width 60 height 51
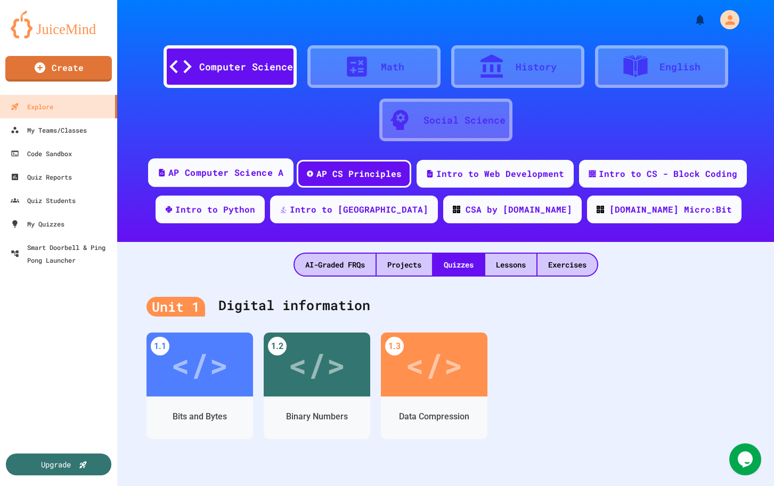
click at [244, 178] on div "AP Computer Science A" at bounding box center [225, 172] width 115 height 13
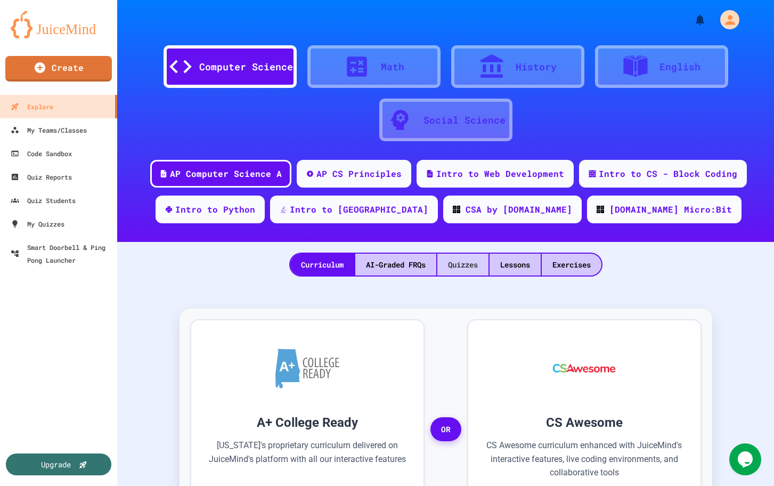
click at [454, 261] on div "Quizzes" at bounding box center [462, 264] width 51 height 22
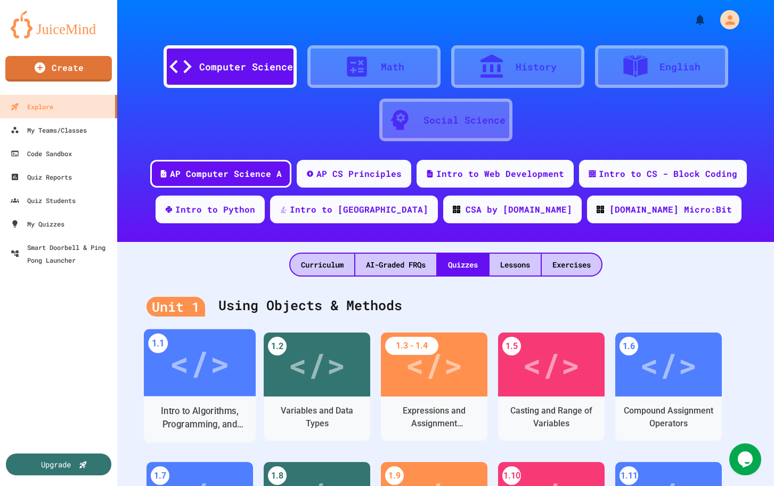
scroll to position [69, 0]
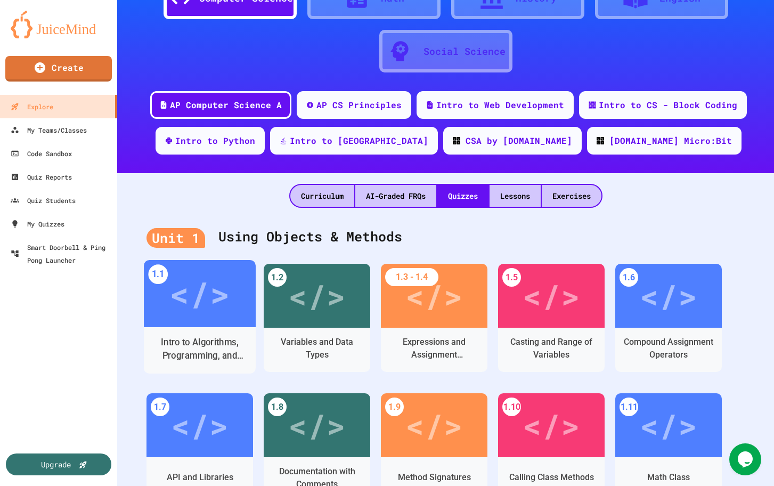
click at [184, 291] on div "</>" at bounding box center [199, 293] width 60 height 51
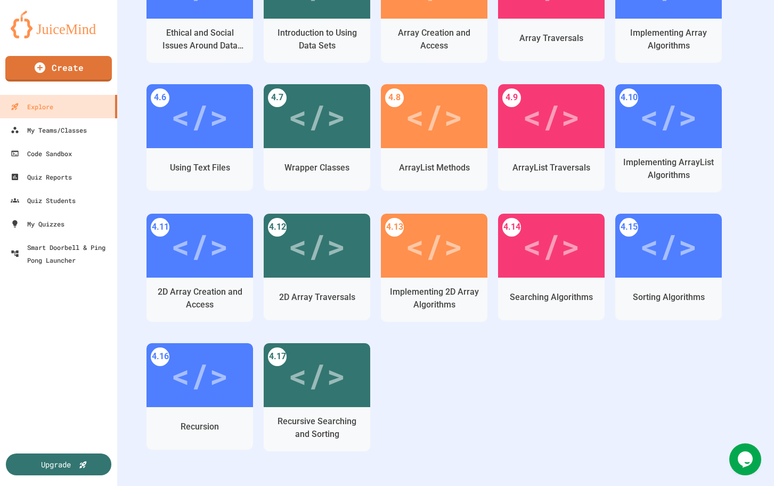
scroll to position [1620, 0]
